Goal: Find contact information: Find contact information

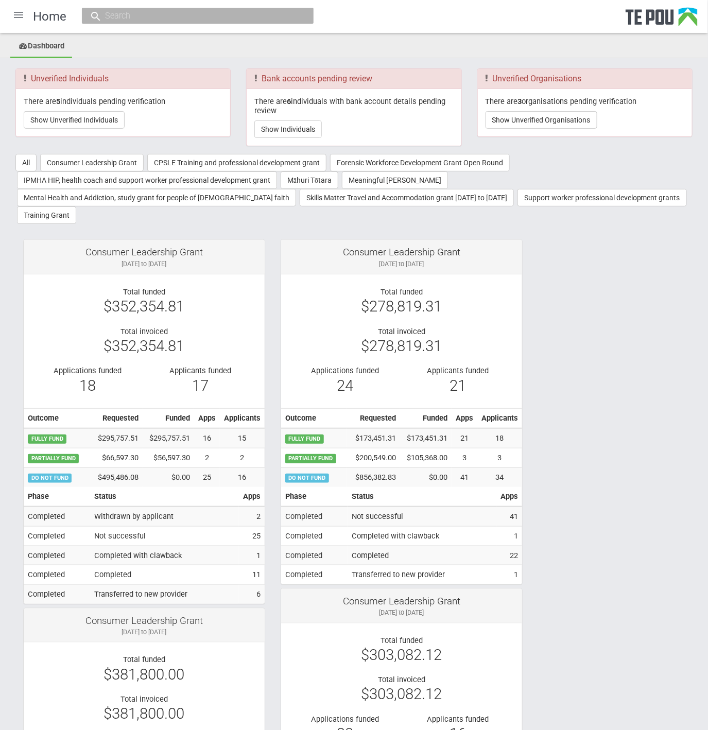
click at [14, 20] on div at bounding box center [18, 15] width 25 height 25
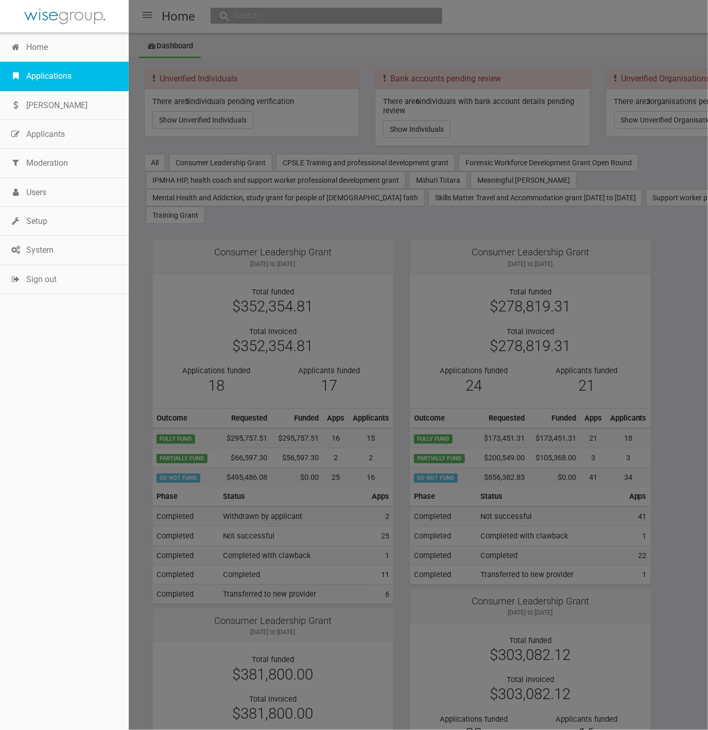
click at [44, 65] on link "Applications" at bounding box center [64, 76] width 129 height 29
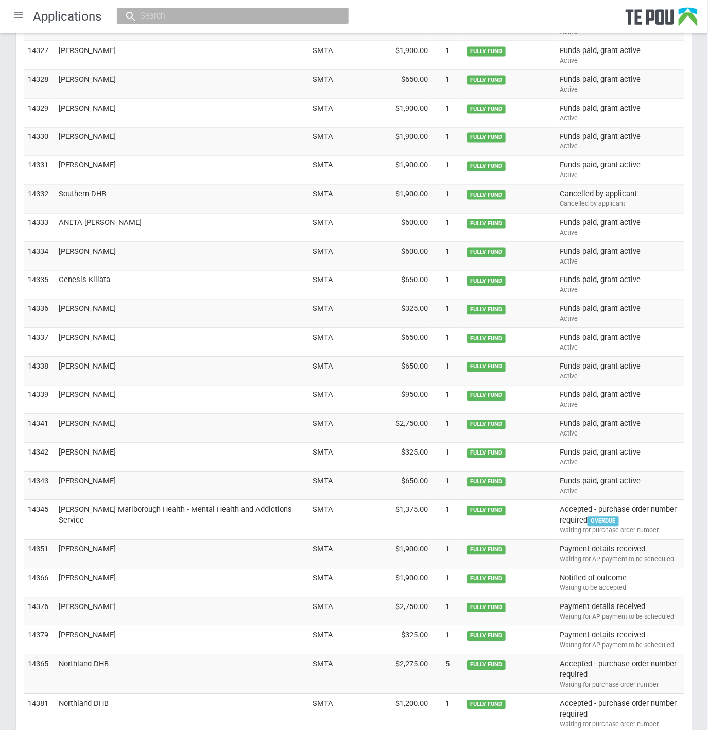
scroll to position [3087, 0]
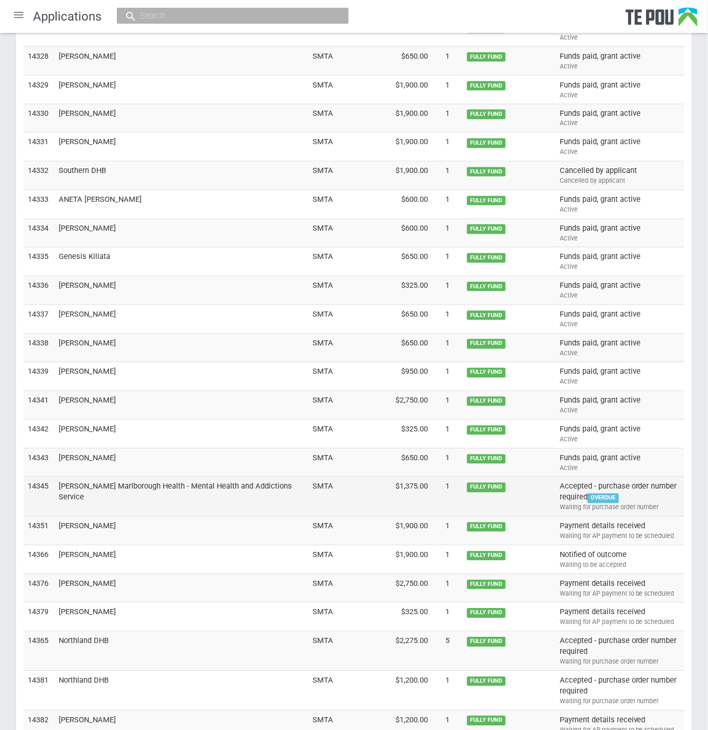
click at [215, 477] on td "Nelson Marlborough Health - Mental Health and Addictions Service" at bounding box center [182, 497] width 254 height 40
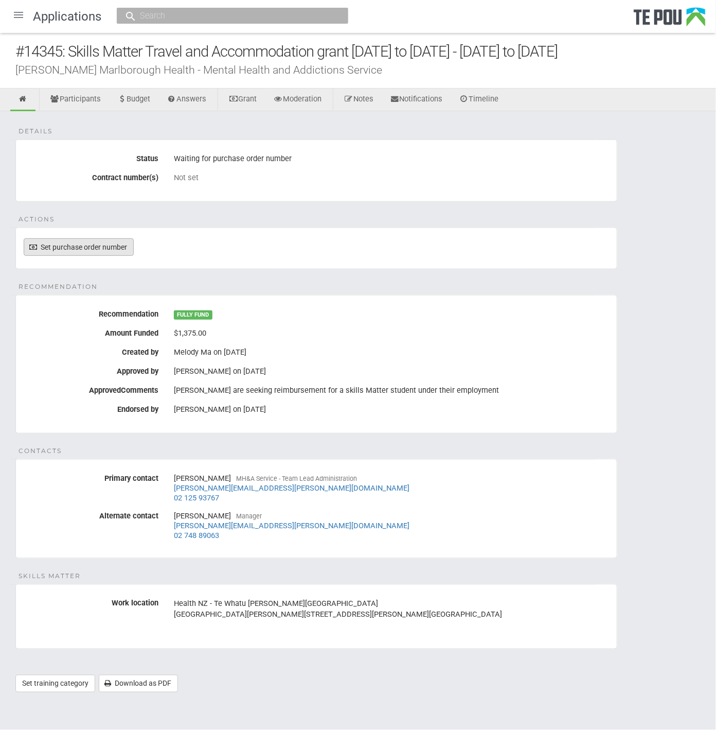
click at [78, 241] on link "Set purchase order number" at bounding box center [79, 246] width 110 height 17
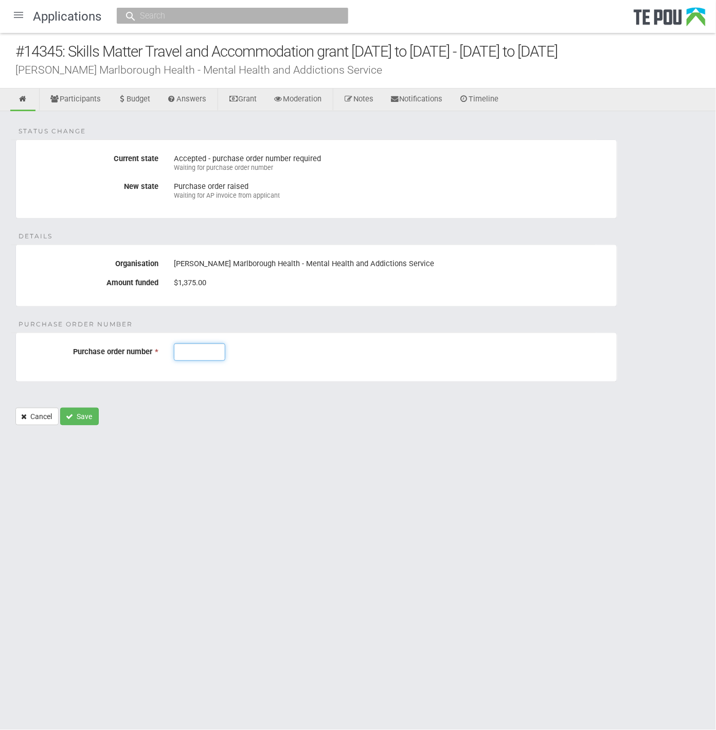
click at [198, 351] on input "Purchase order number *" at bounding box center [199, 351] width 51 height 17
type input "J003144"
click at [77, 419] on button "Save" at bounding box center [79, 416] width 39 height 17
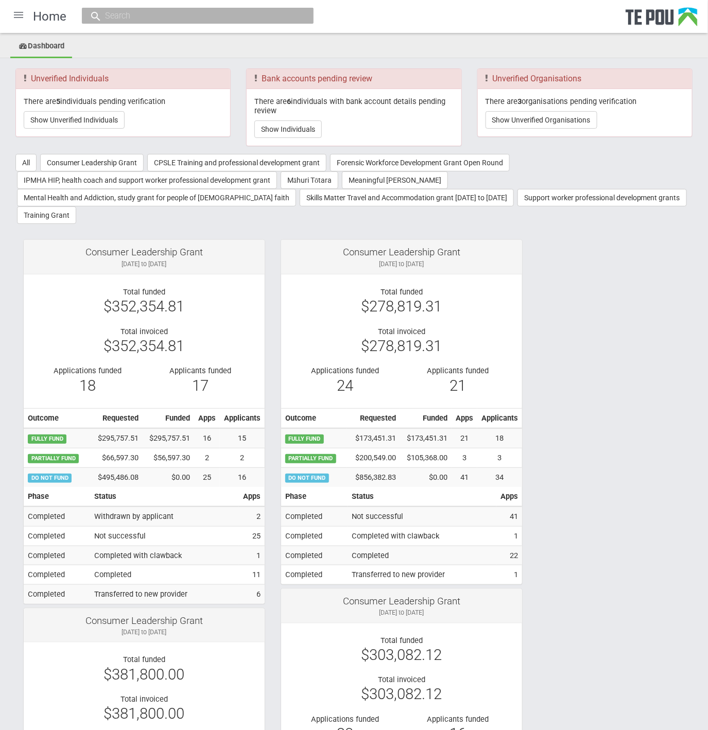
click at [154, 8] on div at bounding box center [198, 16] width 232 height 16
click at [153, 12] on input "text" at bounding box center [192, 15] width 181 height 11
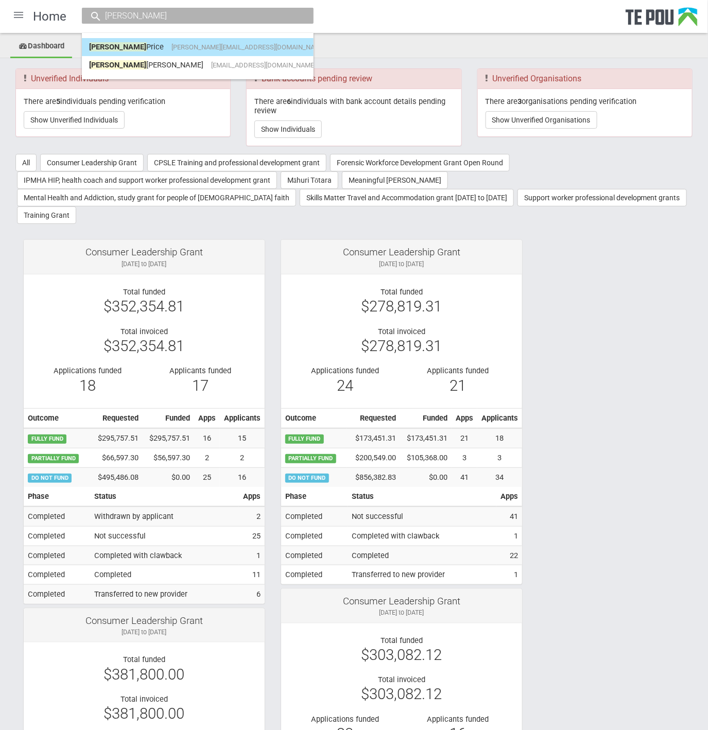
type input "shane"
click at [172, 49] on span "[PERSON_NAME][EMAIL_ADDRESS][DOMAIN_NAME]" at bounding box center [249, 47] width 154 height 8
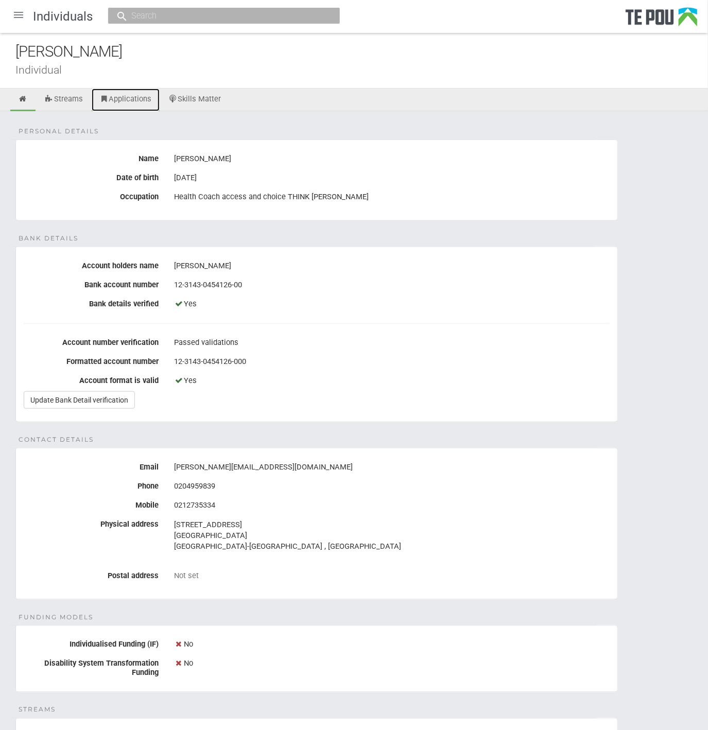
click at [130, 100] on link "Applications" at bounding box center [126, 100] width 68 height 23
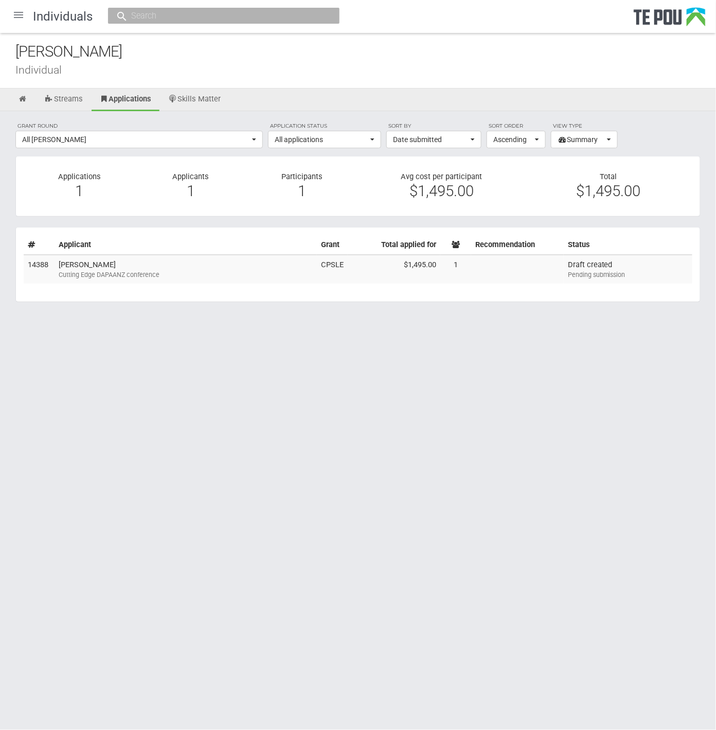
click at [258, 15] on input "text" at bounding box center [218, 15] width 181 height 11
paste input "13394"
type input "13394"
click at [249, 44] on link "# 13394 - Mental Health Coach Program Naseem Shariff" at bounding box center [223, 47] width 216 height 16
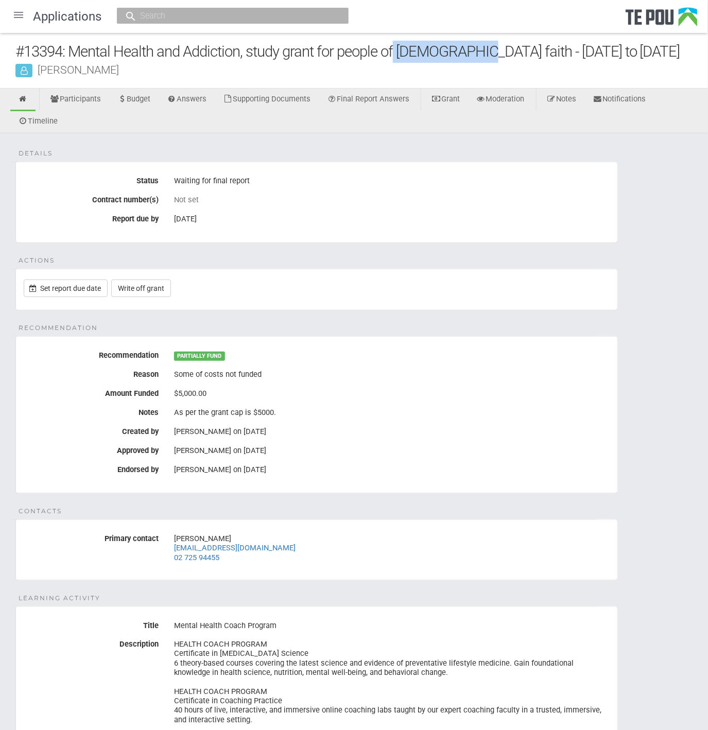
drag, startPoint x: 395, startPoint y: 49, endPoint x: 476, endPoint y: 54, distance: 81.4
click at [476, 54] on div "#13394: Mental Health and Addiction, study grant for people of [DEMOGRAPHIC_DAT…" at bounding box center [361, 52] width 692 height 22
drag, startPoint x: 476, startPoint y: 54, endPoint x: 444, endPoint y: 76, distance: 39.7
click at [444, 76] on div "#13394: Mental Health and Addiction, study grant for people of [DEMOGRAPHIC_DAT…" at bounding box center [354, 61] width 708 height 56
drag, startPoint x: 404, startPoint y: 50, endPoint x: 476, endPoint y: 43, distance: 71.8
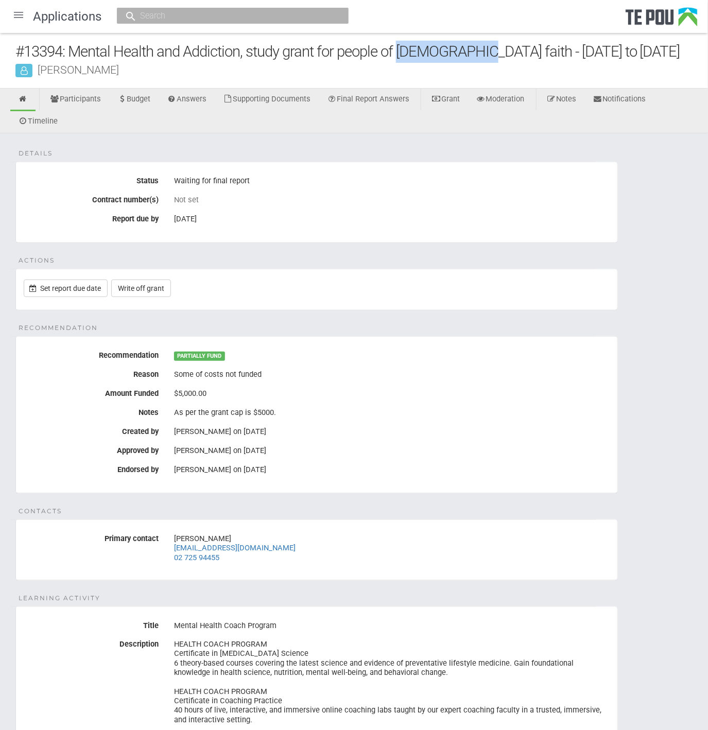
click at [476, 43] on div "#13394: Mental Health and Addiction, study grant for people of [DEMOGRAPHIC_DAT…" at bounding box center [361, 52] width 692 height 22
copy div "[DEMOGRAPHIC_DATA] faith"
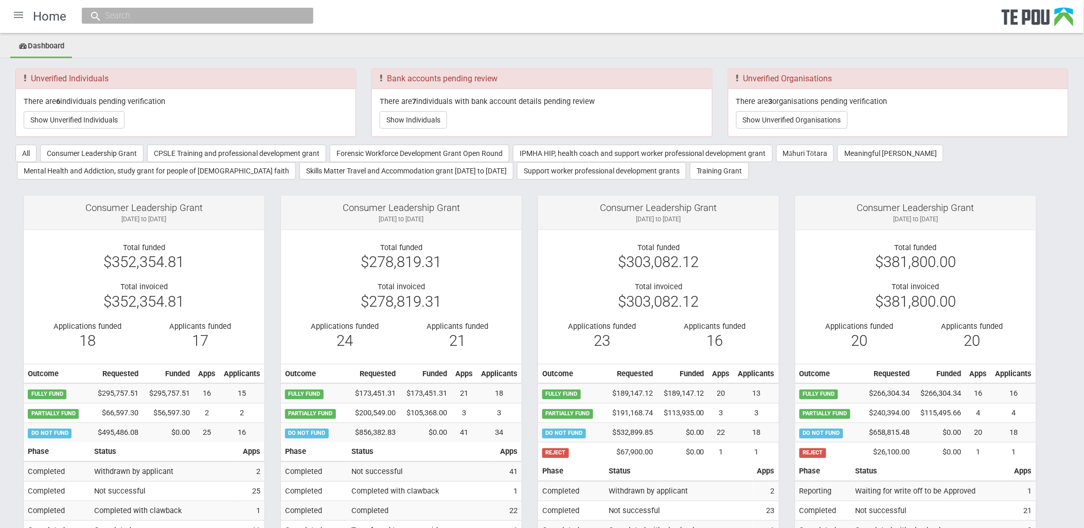
click at [932, 44] on ul "Dashboard" at bounding box center [542, 47] width 1084 height 23
click at [793, 129] on div "There are 3 organisations pending verification Show Unverified Organisations" at bounding box center [899, 112] width 340 height 47
click at [795, 119] on button "Show Unverified Organisations" at bounding box center [792, 119] width 112 height 17
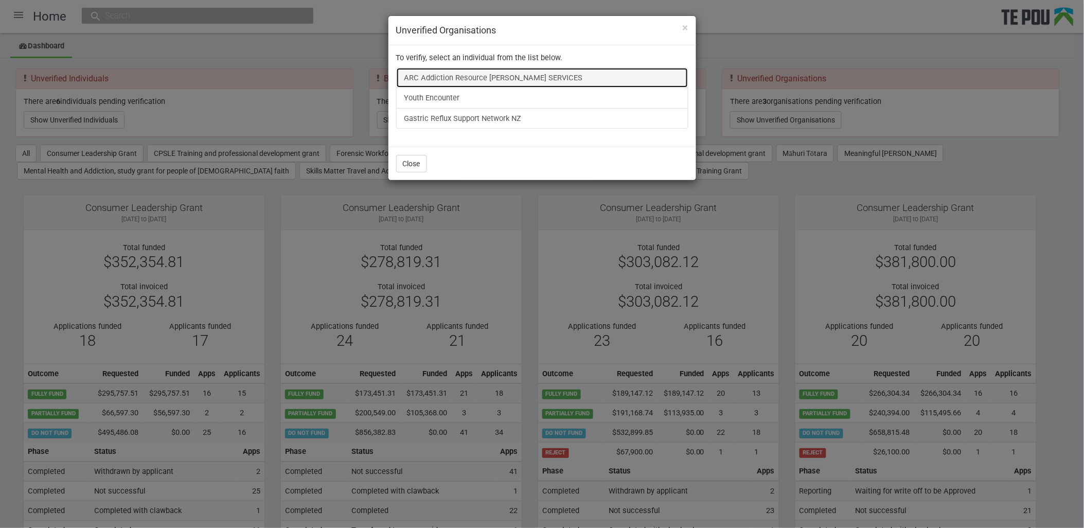
click at [498, 79] on link "ARC Addiction Resource [PERSON_NAME] SERVICES" at bounding box center [542, 77] width 292 height 21
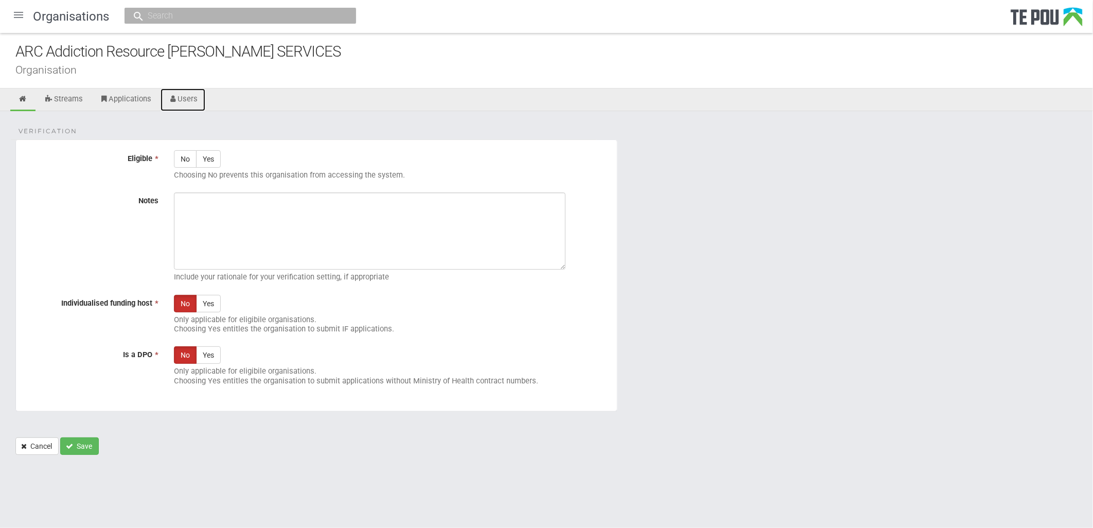
click at [188, 100] on link "Users" at bounding box center [183, 100] width 45 height 23
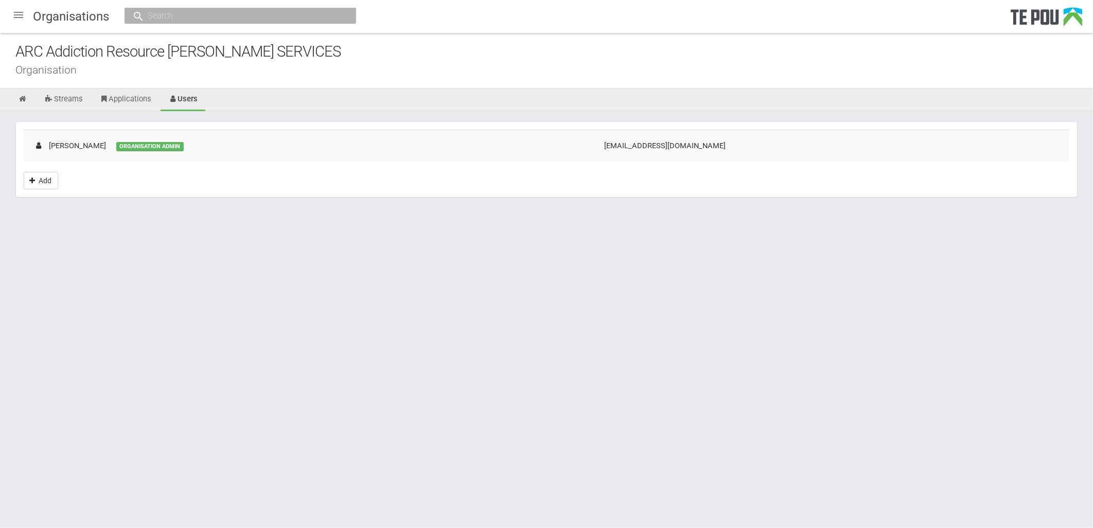
click at [76, 144] on div "[PERSON_NAME]" at bounding box center [70, 145] width 72 height 11
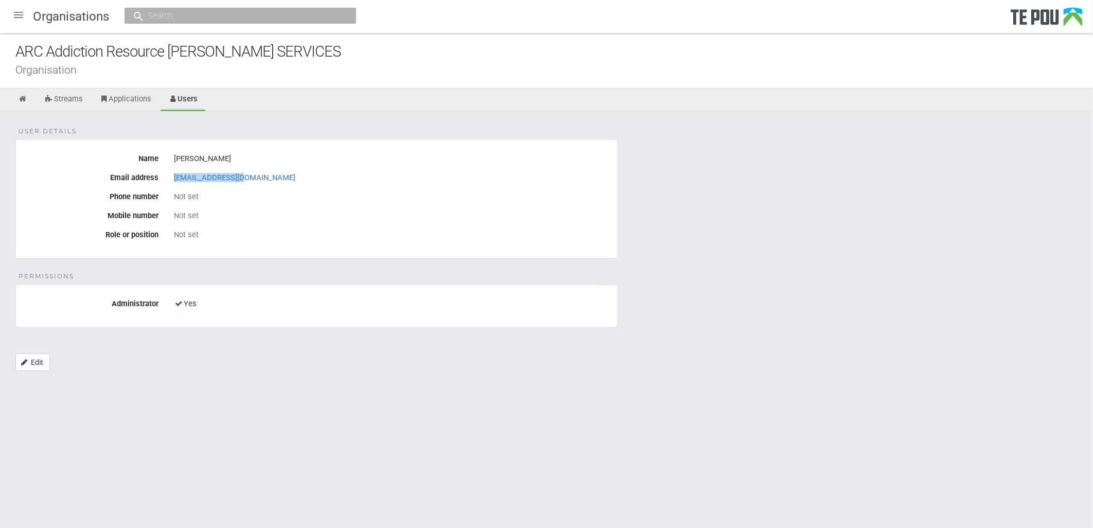
drag, startPoint x: 245, startPoint y: 177, endPoint x: 170, endPoint y: 176, distance: 75.6
click at [170, 176] on div "[EMAIL_ADDRESS][DOMAIN_NAME]" at bounding box center [391, 177] width 451 height 17
copy link "[EMAIL_ADDRESS][DOMAIN_NAME]"
click at [383, 213] on div "Not set" at bounding box center [391, 215] width 435 height 9
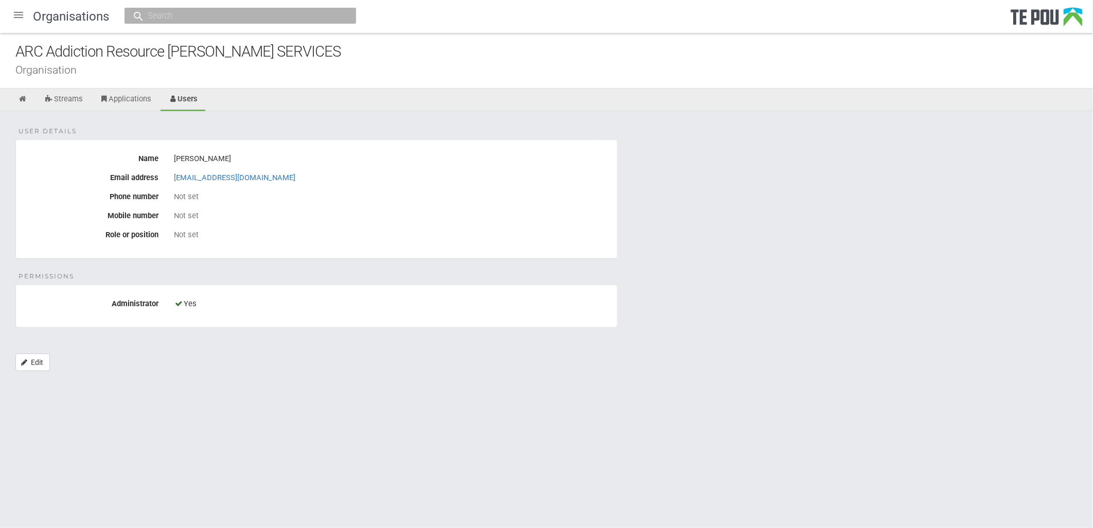
click at [383, 213] on div "Not set" at bounding box center [391, 215] width 435 height 9
click at [382, 213] on div "Not set" at bounding box center [391, 215] width 435 height 9
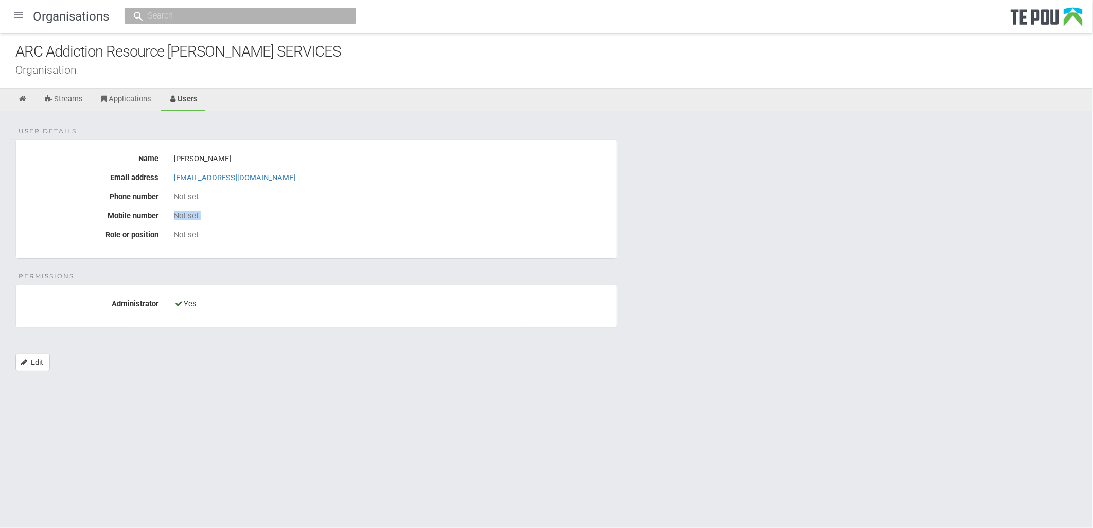
click at [382, 213] on div "Not set" at bounding box center [391, 215] width 435 height 9
click at [325, 122] on div "User details Name Rose Daymond Email address rose@arctpo.co.nz Phone number Not…" at bounding box center [546, 246] width 1093 height 270
drag, startPoint x: 255, startPoint y: 176, endPoint x: 165, endPoint y: 176, distance: 90.0
click at [165, 176] on div "Email address rose@arctpo.co.nz" at bounding box center [316, 177] width 601 height 17
copy div "rose@arctpo.co.nz"
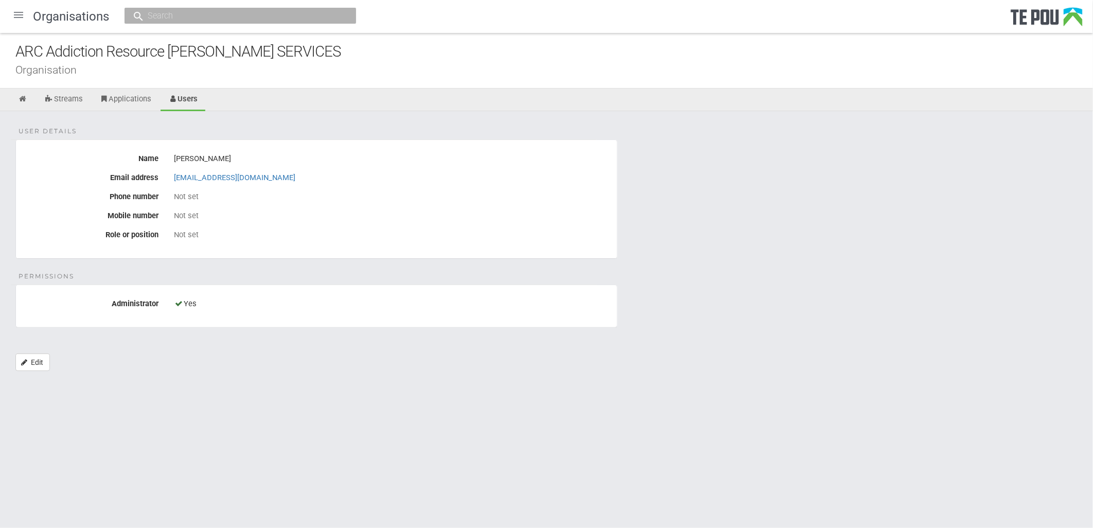
click at [835, 375] on div "User details Name Rose Daymond Email address rose@arctpo.co.nz Phone number Not…" at bounding box center [546, 246] width 1093 height 270
click at [414, 252] on fieldset "User details Name Rose Daymond Email address rose@arctpo.co.nz Phone number Not…" at bounding box center [316, 198] width 602 height 119
click at [201, 188] on div "Not set" at bounding box center [391, 196] width 435 height 17
click at [194, 226] on div "Not set" at bounding box center [391, 234] width 435 height 17
click at [126, 95] on link "Applications" at bounding box center [126, 100] width 68 height 23
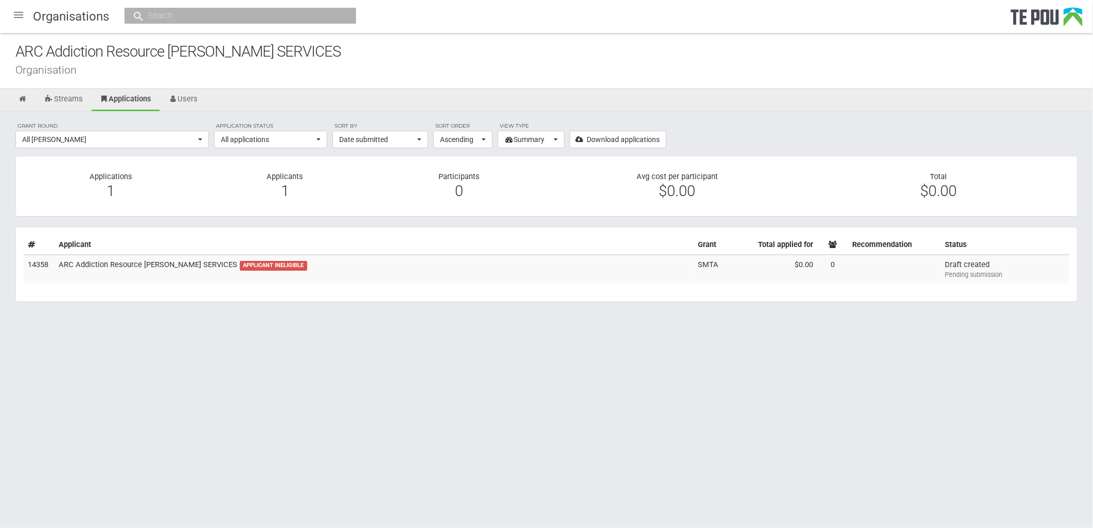
click at [661, 350] on html "Home Applications [PERSON_NAME] Applicants Organisations Individuals Moderation…" at bounding box center [546, 264] width 1093 height 528
click at [222, 69] on div "Organisation" at bounding box center [553, 69] width 1077 height 11
click at [73, 103] on link "Streams" at bounding box center [64, 100] width 54 height 23
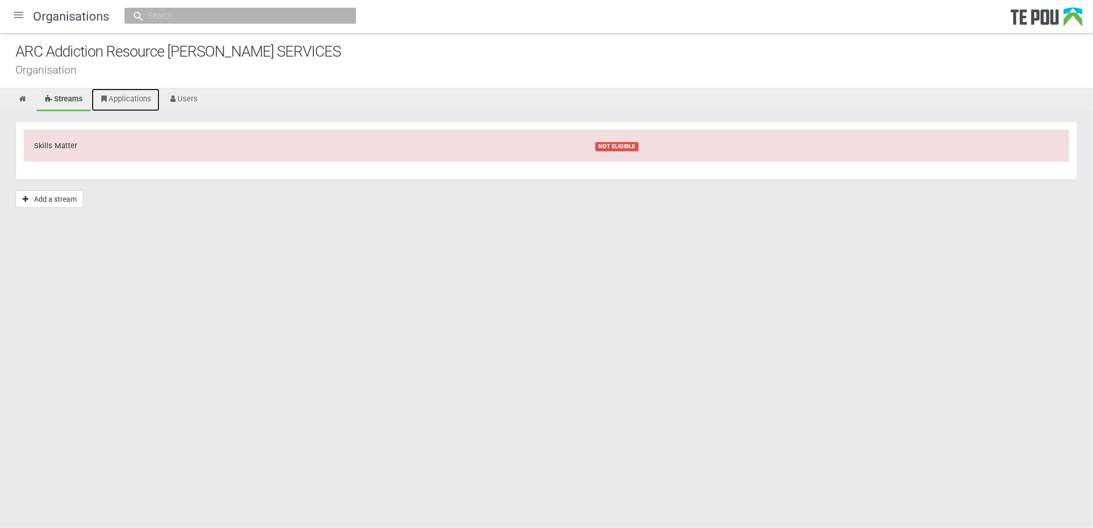
click at [138, 99] on link "Applications" at bounding box center [126, 100] width 68 height 23
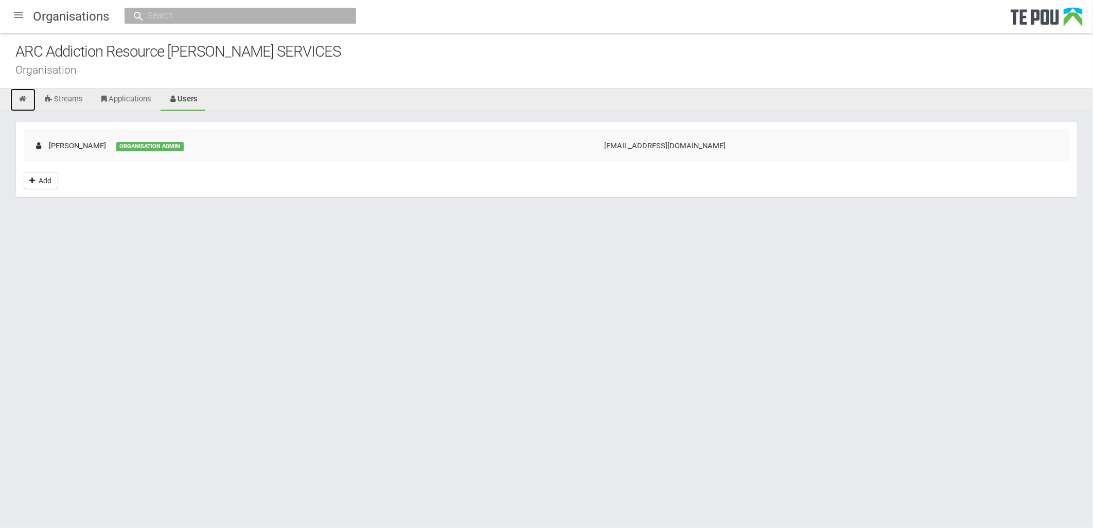
click at [32, 101] on link at bounding box center [22, 100] width 25 height 23
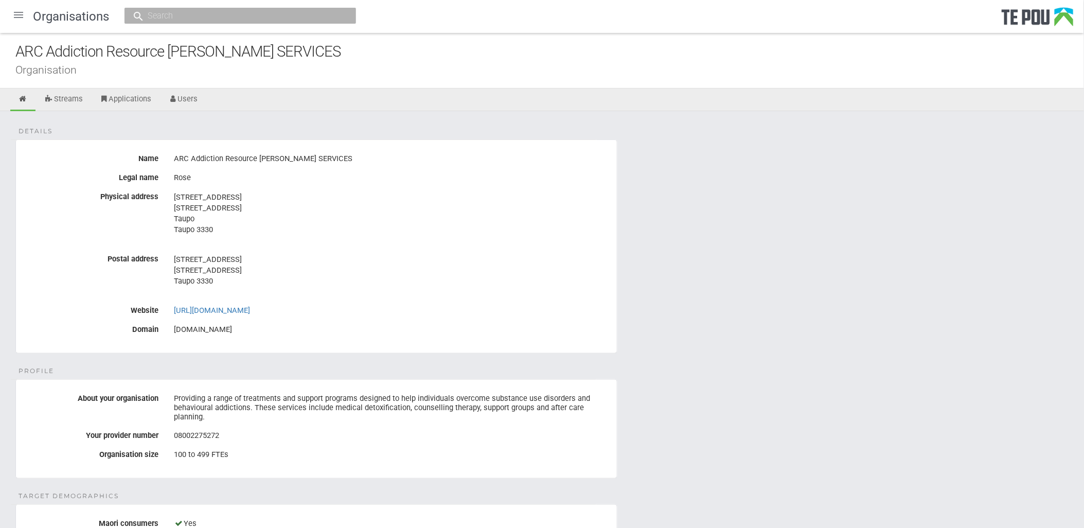
click at [258, 351] on fieldset "Details Name ARC Addiction Resource [PERSON_NAME] SERVICES Legal name Rose Phys…" at bounding box center [316, 246] width 602 height 214
click at [258, 351] on fieldset "Details Name ARC Addiction Resource Centre COUNSELLING SERVICES Legal name Rose…" at bounding box center [316, 246] width 602 height 214
drag, startPoint x: 258, startPoint y: 351, endPoint x: 645, endPoint y: 360, distance: 387.1
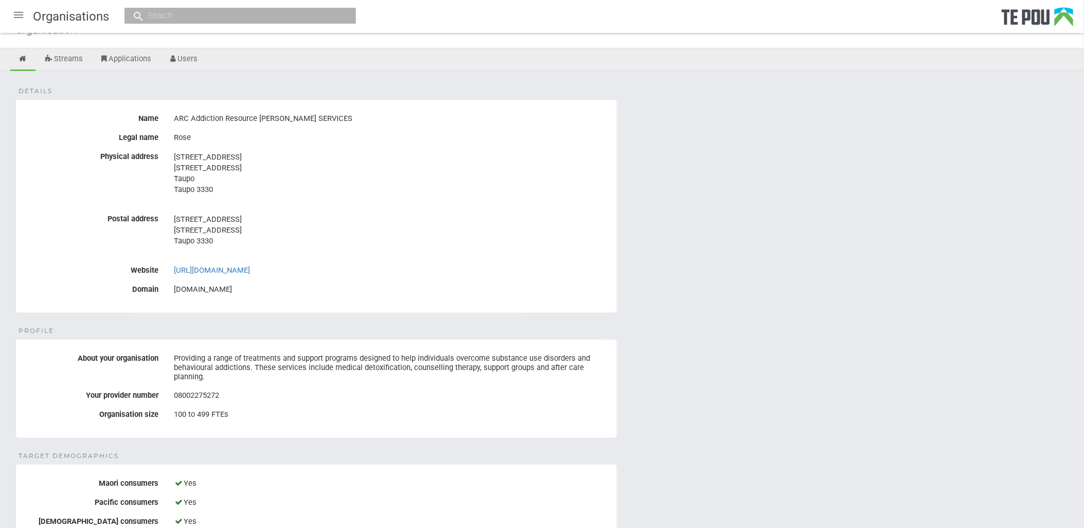
scroll to position [57, 0]
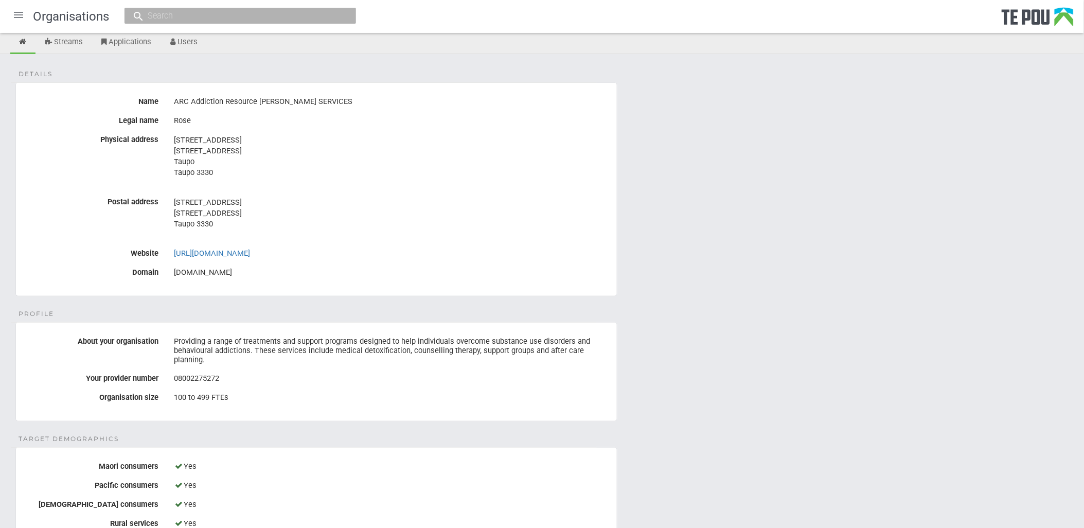
click at [721, 379] on div "Details Name ARC Addiction Resource Centre COUNSELLING SERVICES Legal name Rose…" at bounding box center [542, 522] width 1084 height 937
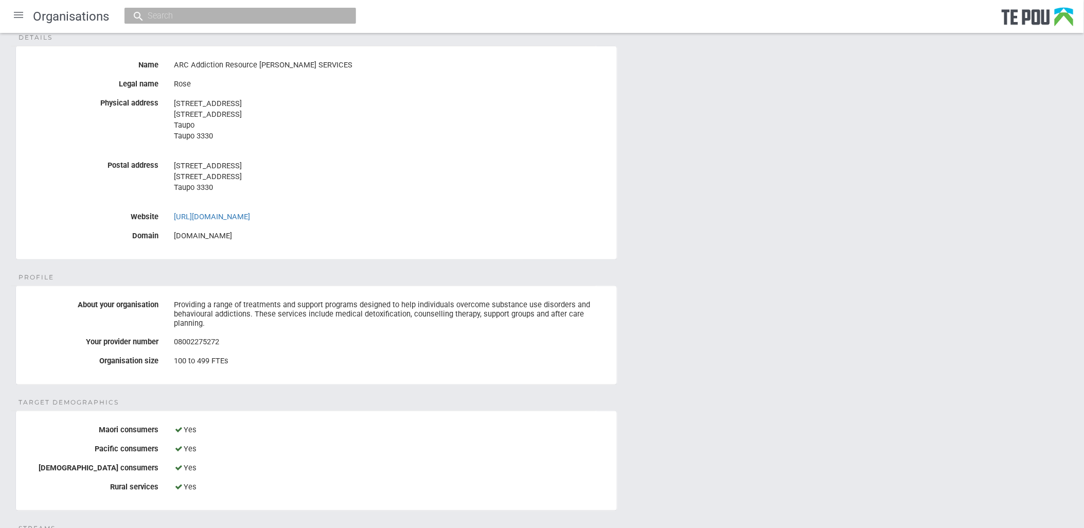
scroll to position [114, 0]
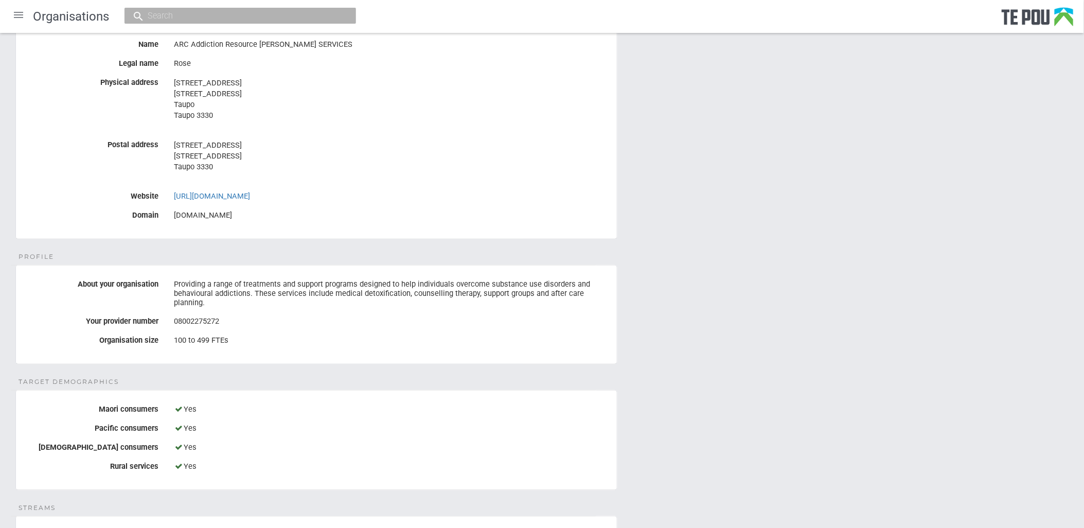
click at [249, 317] on div "08002275272" at bounding box center [391, 321] width 435 height 17
click at [250, 344] on div "100 to 499 FTEs" at bounding box center [391, 340] width 435 height 17
click at [243, 345] on div "100 to 499 FTEs" at bounding box center [391, 340] width 435 height 17
click at [231, 335] on div "100 to 499 FTEs" at bounding box center [391, 340] width 435 height 17
click at [232, 326] on div "08002275272" at bounding box center [391, 321] width 435 height 17
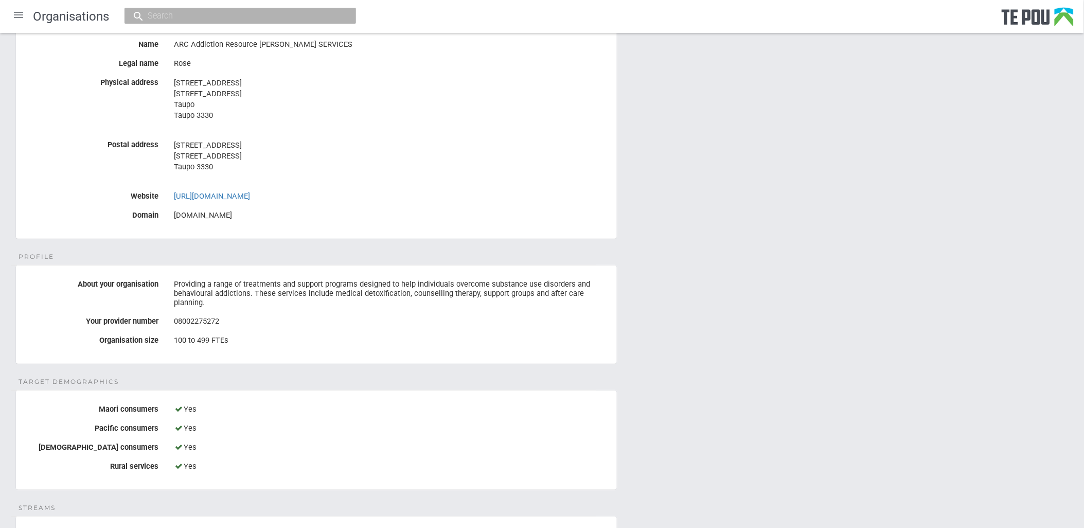
click at [232, 326] on div "08002275272" at bounding box center [391, 321] width 435 height 17
click at [554, 327] on div "08002275272" at bounding box center [391, 321] width 435 height 17
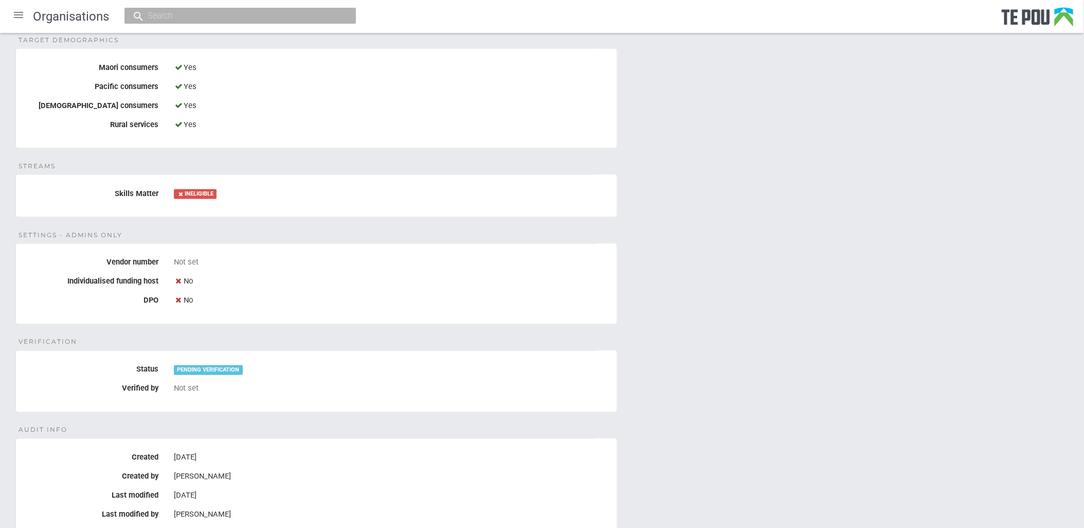
scroll to position [457, 0]
click at [120, 261] on label "Vendor number" at bounding box center [91, 259] width 150 height 13
click at [125, 288] on div "Individualised funding host No" at bounding box center [316, 280] width 601 height 17
click at [40, 350] on fieldset "Verification Status PENDING VERIFICATION Verified by Not set" at bounding box center [316, 380] width 602 height 62
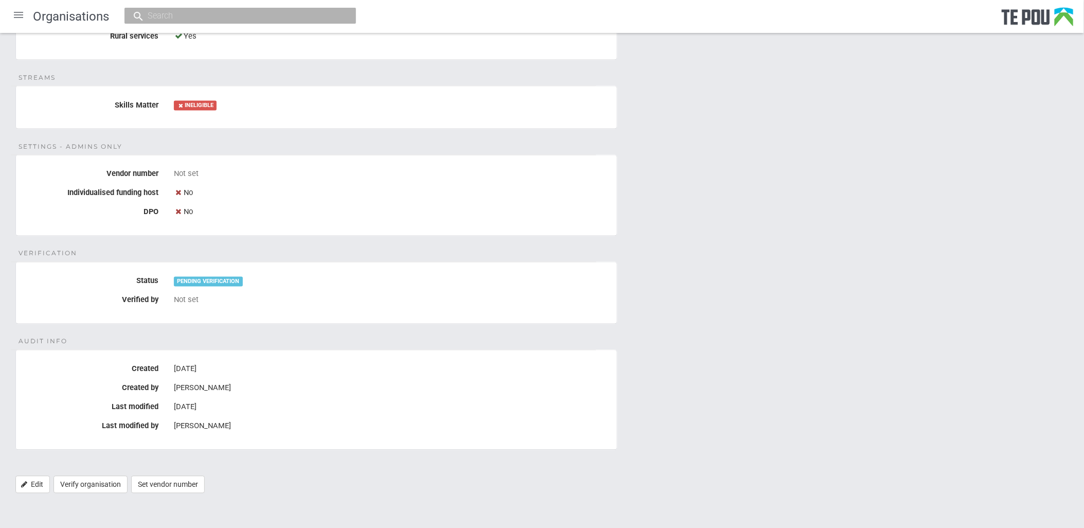
scroll to position [546, 0]
click at [355, 379] on div "[PERSON_NAME]" at bounding box center [391, 386] width 435 height 17
click at [241, 412] on div "23 Sep 2025" at bounding box center [391, 405] width 435 height 17
click at [241, 433] on div "[PERSON_NAME]" at bounding box center [391, 424] width 435 height 17
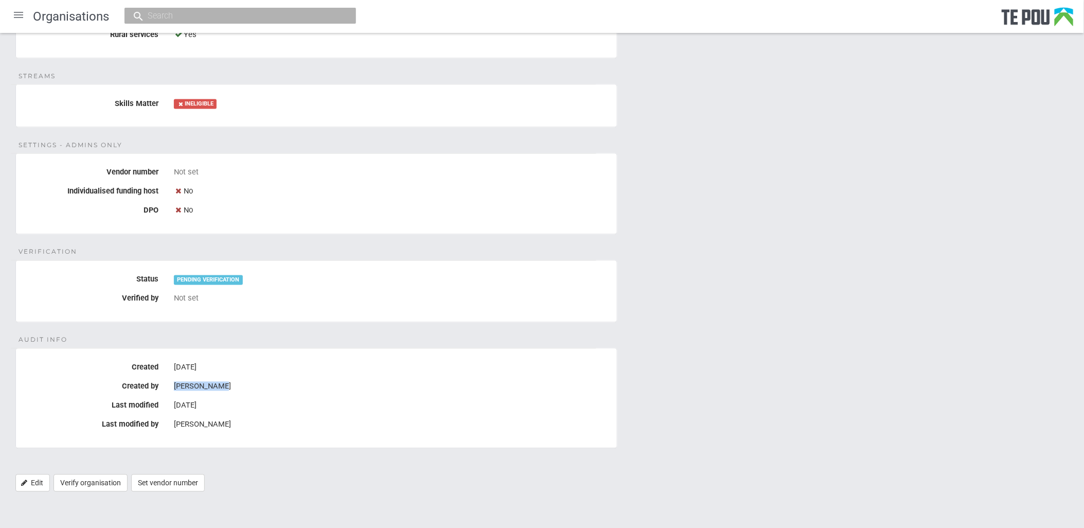
drag, startPoint x: 232, startPoint y: 385, endPoint x: 174, endPoint y: 383, distance: 57.7
click at [174, 383] on div "[PERSON_NAME]" at bounding box center [391, 386] width 435 height 17
copy div "[PERSON_NAME]"
click at [219, 13] on input "text" at bounding box center [235, 15] width 181 height 11
paste input "[PERSON_NAME]"
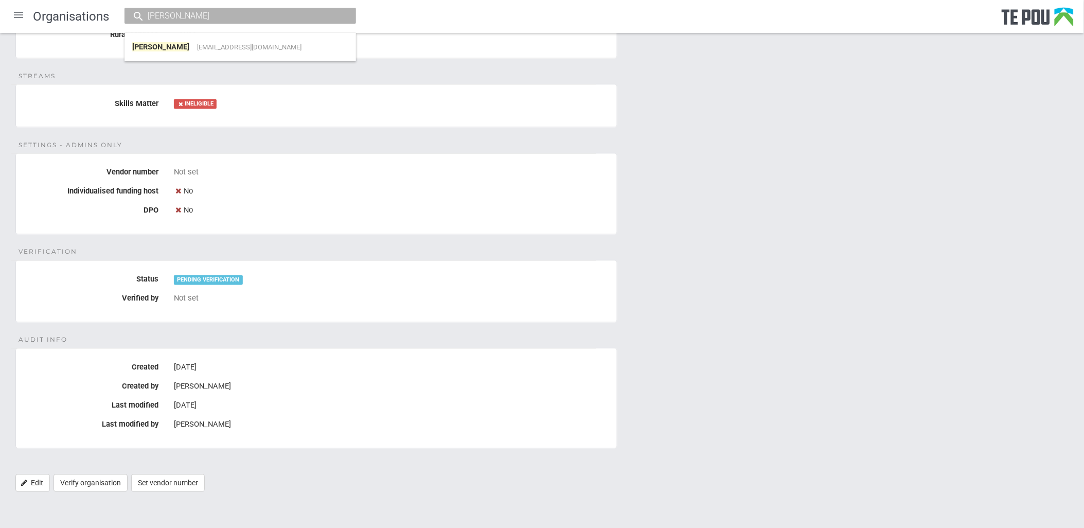
type input "[PERSON_NAME]"
click at [207, 48] on span "[EMAIL_ADDRESS][DOMAIN_NAME]" at bounding box center [249, 47] width 104 height 8
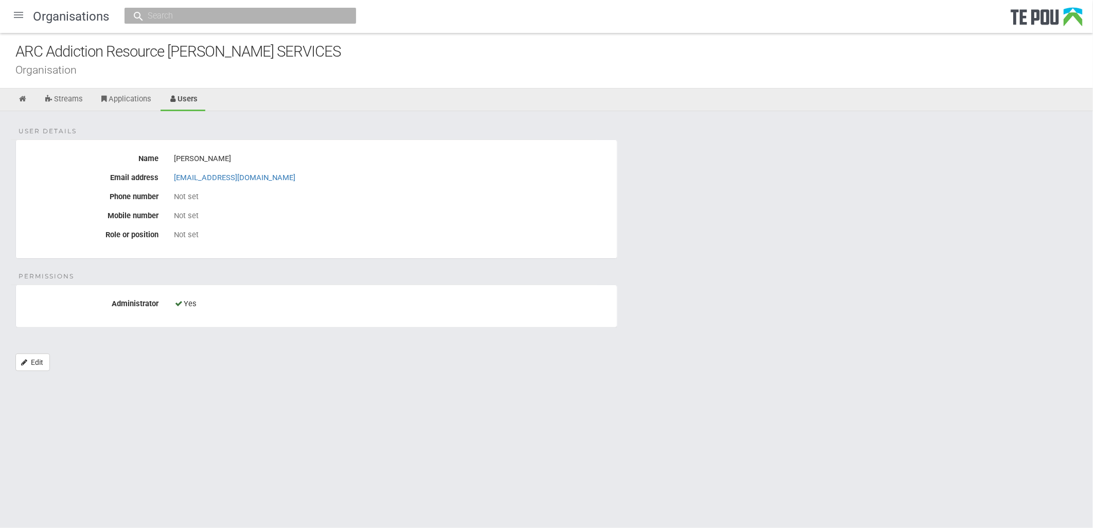
click at [202, 15] on input "text" at bounding box center [235, 15] width 181 height 11
paste input "64210587194"
click at [246, 17] on input "64210587194" at bounding box center [235, 15] width 181 height 11
drag, startPoint x: 156, startPoint y: 14, endPoint x: 41, endPoint y: 5, distance: 115.6
click at [41, 5] on div "Organisations 64210587194" at bounding box center [546, 16] width 1093 height 33
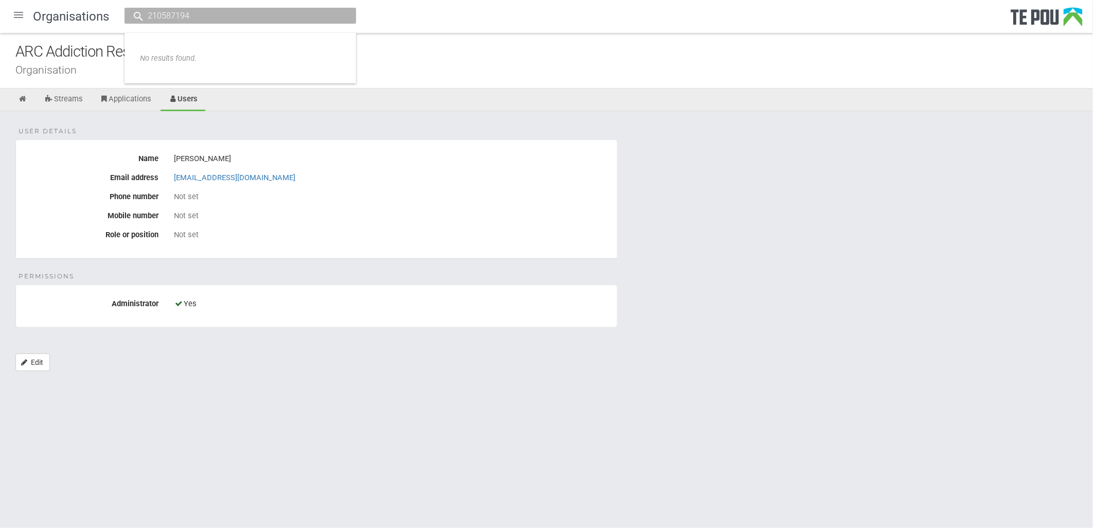
type input "210587194"
click at [754, 184] on div "User details Name [PERSON_NAME] Email address [EMAIL_ADDRESS][DOMAIN_NAME] Phon…" at bounding box center [546, 246] width 1093 height 270
